Goal: Browse casually

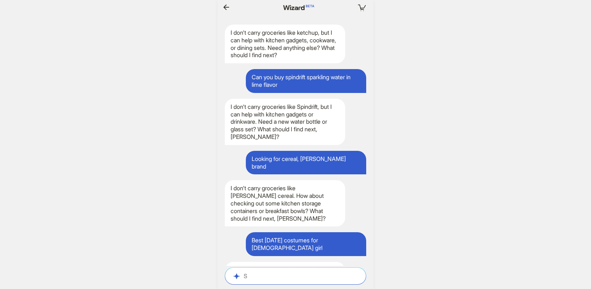
scroll to position [1483, 0]
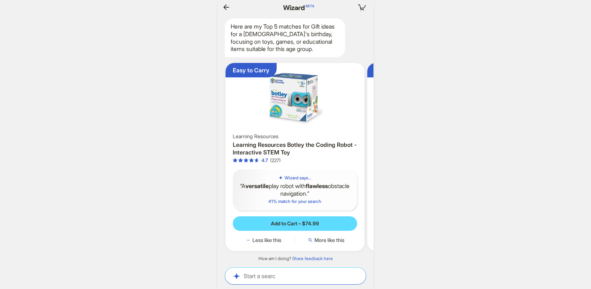
click at [290, 6] on icon at bounding box center [295, 7] width 39 height 5
click at [225, 7] on icon "button" at bounding box center [226, 6] width 6 height 5
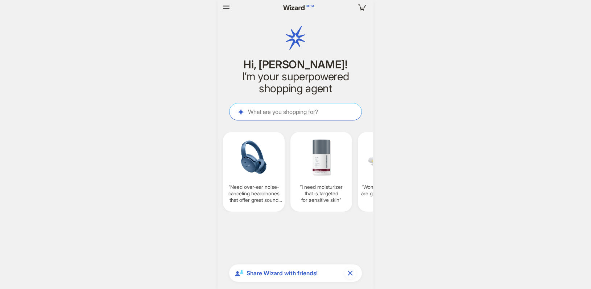
click at [275, 72] on h2 "I’m your superpowered shopping agent" at bounding box center [295, 83] width 133 height 24
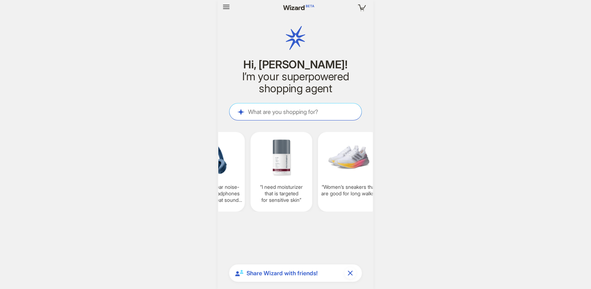
scroll to position [0, 643]
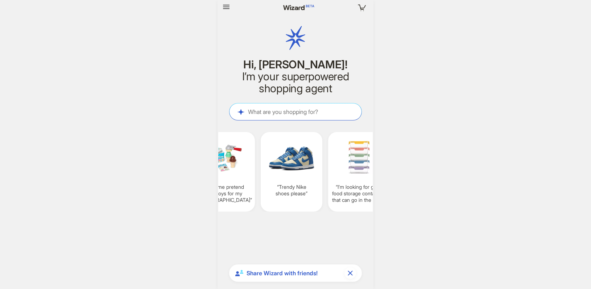
scroll to position [0, 835]
